Goal: Information Seeking & Learning: Learn about a topic

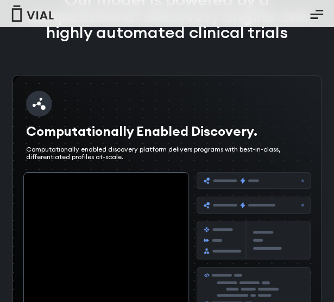
scroll to position [2173, 0]
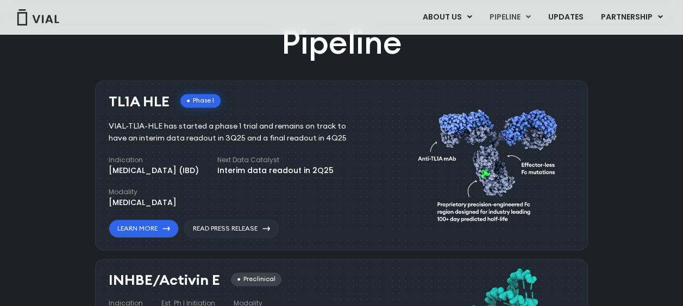
scroll to position [706, 0]
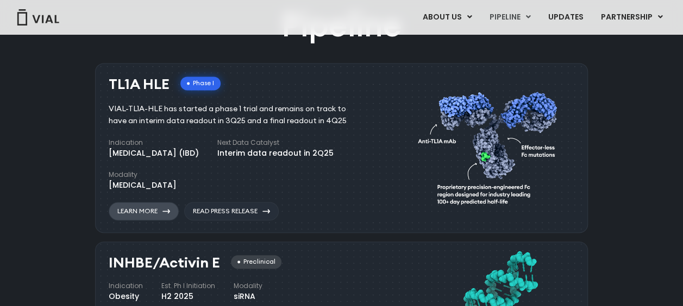
click at [155, 209] on link "Learn More" at bounding box center [144, 211] width 70 height 18
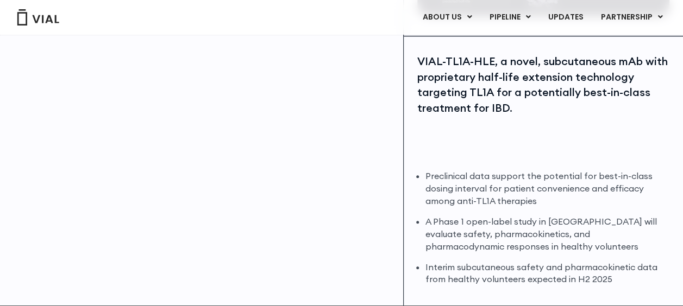
scroll to position [272, 0]
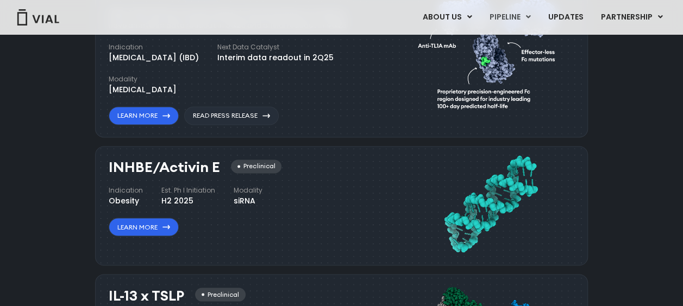
scroll to position [869, 0]
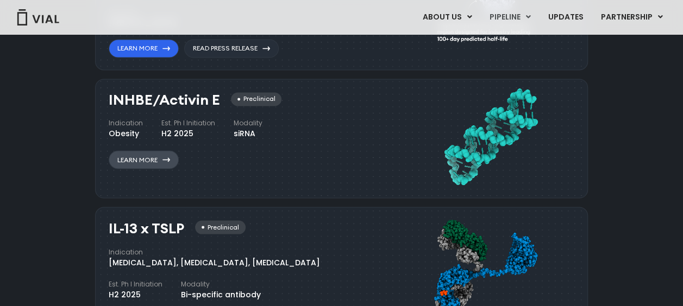
click at [146, 158] on link "Learn More" at bounding box center [144, 160] width 70 height 18
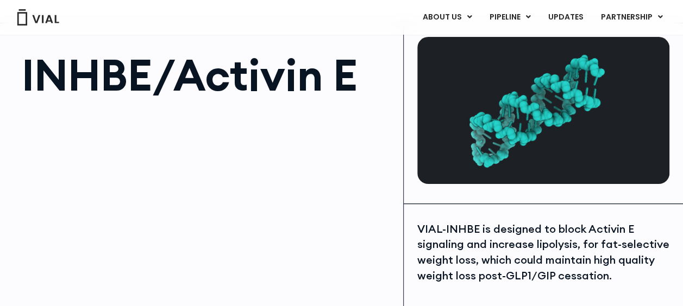
scroll to position [109, 0]
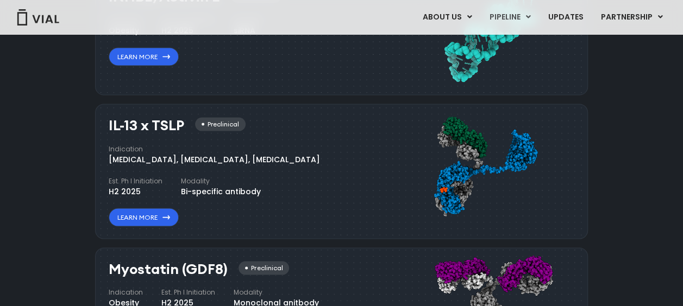
scroll to position [997, 0]
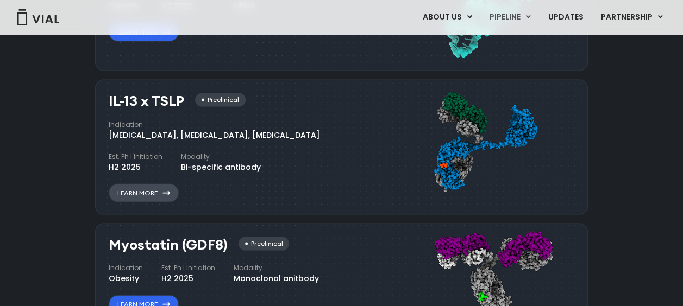
click at [146, 191] on link "Learn More" at bounding box center [144, 193] width 70 height 18
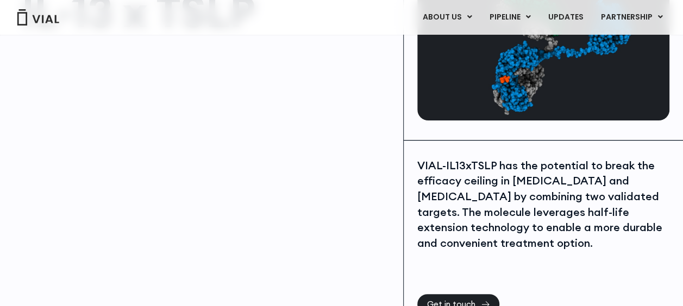
scroll to position [163, 0]
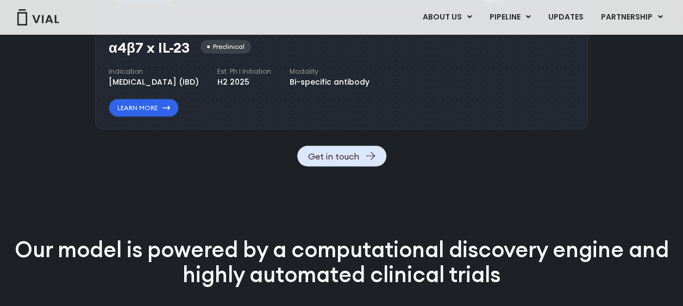
scroll to position [1314, 0]
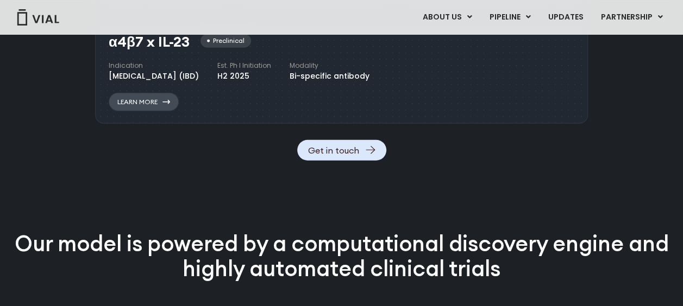
click at [143, 111] on link "Learn More" at bounding box center [144, 102] width 70 height 18
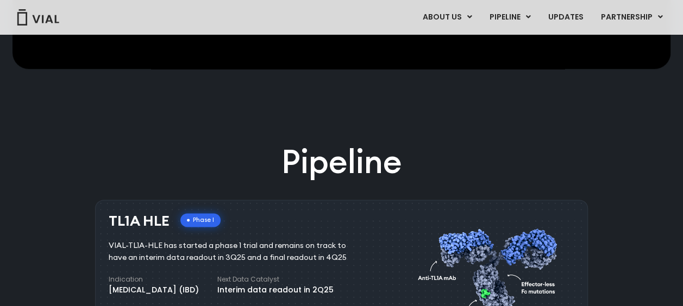
scroll to position [690, 0]
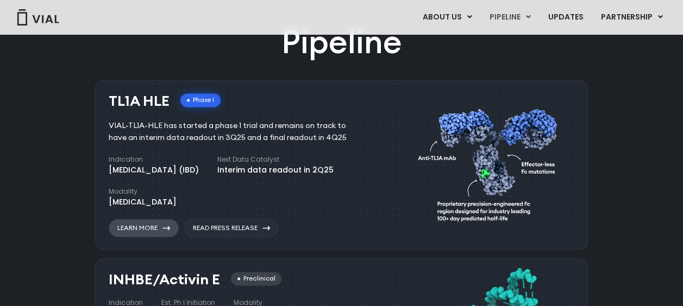
click at [140, 227] on link "Learn More" at bounding box center [144, 228] width 70 height 18
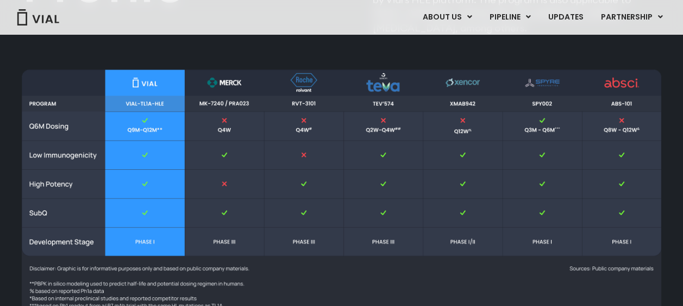
scroll to position [1358, 0]
